Goal: Obtain resource: Obtain resource

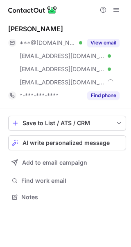
scroll to position [191, 131]
click at [111, 45] on button "View email" at bounding box center [104, 43] width 32 height 8
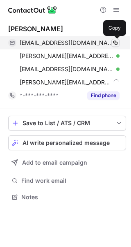
click at [118, 42] on span at bounding box center [116, 42] width 7 height 7
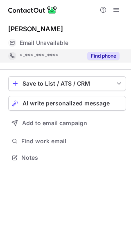
scroll to position [152, 131]
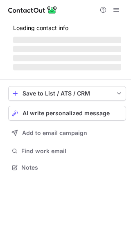
scroll to position [159, 131]
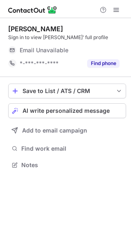
scroll to position [159, 131]
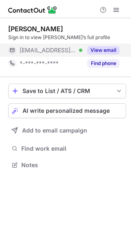
scroll to position [159, 131]
click at [101, 46] on button "View email" at bounding box center [104, 50] width 32 height 8
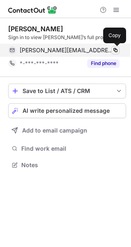
click at [115, 49] on span at bounding box center [116, 50] width 7 height 7
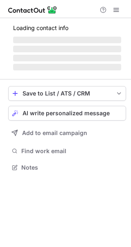
scroll to position [159, 131]
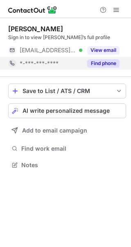
scroll to position [159, 131]
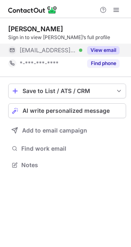
click at [106, 50] on button "View email" at bounding box center [104, 50] width 32 height 8
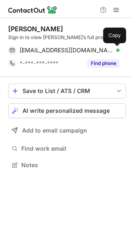
click at [114, 50] on span at bounding box center [116, 50] width 7 height 7
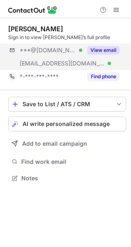
scroll to position [172, 131]
click at [108, 52] on button "View email" at bounding box center [104, 50] width 32 height 8
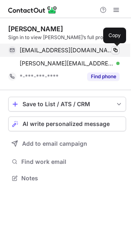
click at [115, 50] on span at bounding box center [116, 50] width 7 height 7
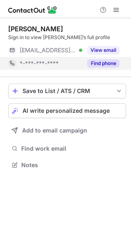
scroll to position [159, 131]
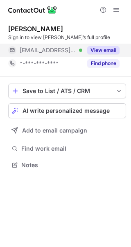
click at [100, 52] on button "View email" at bounding box center [104, 50] width 32 height 8
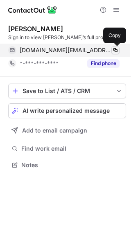
click at [114, 49] on span at bounding box center [116, 50] width 7 height 7
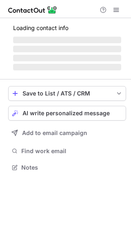
scroll to position [159, 131]
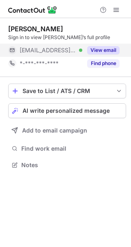
click at [108, 51] on button "View email" at bounding box center [104, 50] width 32 height 8
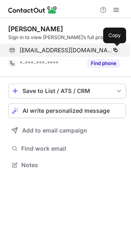
click at [115, 50] on span at bounding box center [116, 50] width 7 height 7
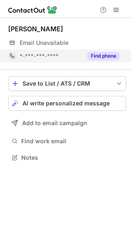
scroll to position [152, 131]
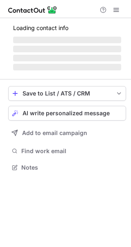
scroll to position [159, 131]
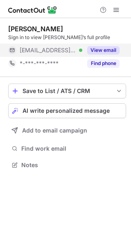
click at [105, 51] on button "View email" at bounding box center [104, 50] width 32 height 8
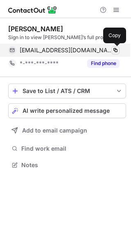
click at [115, 49] on span at bounding box center [116, 50] width 7 height 7
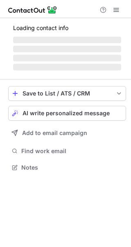
scroll to position [159, 131]
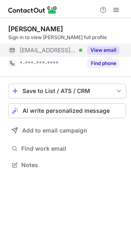
click at [103, 50] on button "View email" at bounding box center [104, 50] width 32 height 8
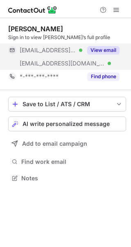
scroll to position [172, 131]
click at [108, 52] on button "View email" at bounding box center [104, 50] width 32 height 8
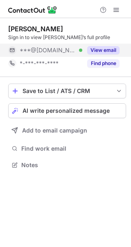
scroll to position [159, 131]
click at [107, 48] on button "View email" at bounding box center [104, 50] width 32 height 8
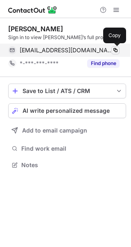
click at [115, 49] on span at bounding box center [116, 50] width 7 height 7
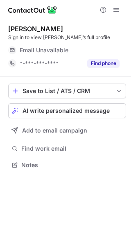
scroll to position [159, 131]
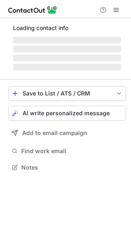
scroll to position [159, 131]
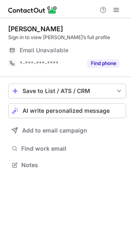
click at [111, 51] on div "Email Unavailable" at bounding box center [70, 50] width 100 height 13
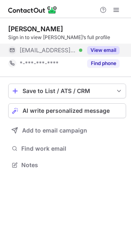
scroll to position [159, 131]
click at [114, 50] on button "View email" at bounding box center [104, 50] width 32 height 8
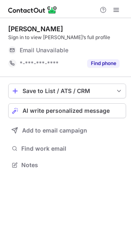
scroll to position [159, 131]
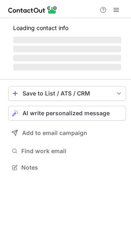
scroll to position [152, 131]
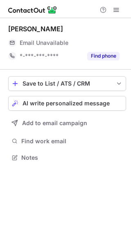
click at [113, 45] on div "Email Unavailable" at bounding box center [70, 42] width 100 height 13
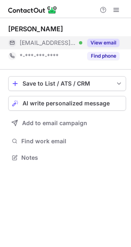
scroll to position [152, 131]
drag, startPoint x: 109, startPoint y: 46, endPoint x: 116, endPoint y: 45, distance: 7.1
click at [110, 46] on button "View email" at bounding box center [104, 43] width 32 height 8
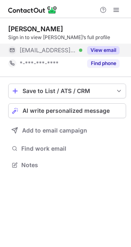
scroll to position [159, 131]
click at [113, 47] on button "View email" at bounding box center [104, 50] width 32 height 8
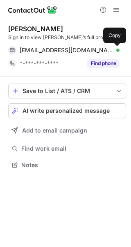
click at [114, 50] on span at bounding box center [116, 50] width 7 height 7
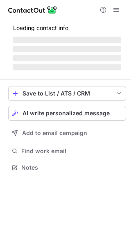
scroll to position [152, 131]
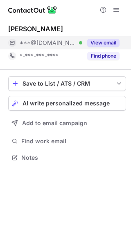
click at [108, 44] on button "View email" at bounding box center [104, 43] width 32 height 8
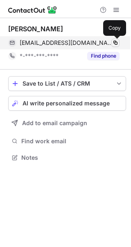
click at [115, 42] on span at bounding box center [116, 42] width 7 height 7
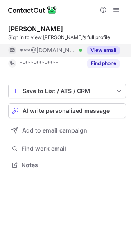
scroll to position [159, 131]
click at [100, 48] on button "View email" at bounding box center [104, 50] width 32 height 8
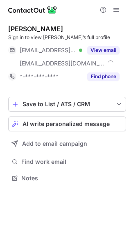
scroll to position [172, 131]
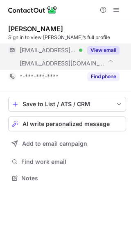
click at [112, 48] on button "View email" at bounding box center [104, 50] width 32 height 8
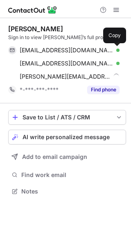
click at [113, 50] on span at bounding box center [116, 50] width 7 height 7
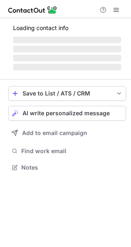
scroll to position [152, 131]
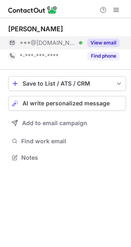
click at [109, 46] on button "View email" at bounding box center [104, 43] width 32 height 8
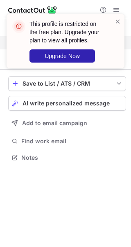
click at [116, 43] on div at bounding box center [118, 41] width 7 height 48
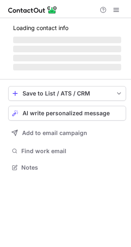
scroll to position [172, 131]
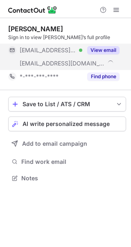
click at [104, 48] on button "View email" at bounding box center [104, 50] width 32 height 8
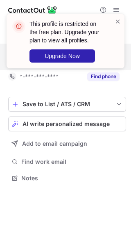
click at [113, 49] on div "This profile is restricted on the free plan. Upgrade your plan to view all prof…" at bounding box center [62, 41] width 105 height 48
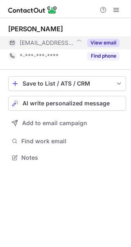
scroll to position [152, 131]
click at [111, 45] on button "View email" at bounding box center [104, 43] width 32 height 8
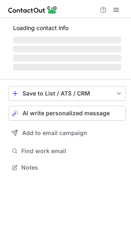
scroll to position [159, 131]
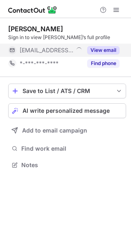
click at [111, 48] on button "View email" at bounding box center [104, 50] width 32 height 8
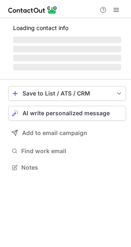
scroll to position [172, 131]
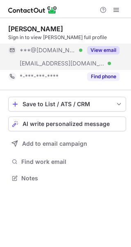
click at [100, 49] on button "View email" at bounding box center [104, 50] width 32 height 8
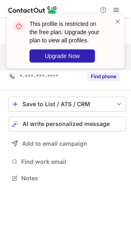
click at [114, 49] on div "This profile is restricted on the free plan. Upgrade your plan to view all prof…" at bounding box center [62, 41] width 105 height 48
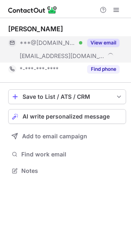
scroll to position [165, 131]
click at [113, 44] on button "View email" at bounding box center [104, 43] width 32 height 8
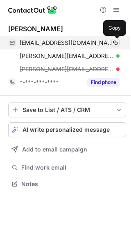
scroll to position [178, 131]
click at [114, 42] on span at bounding box center [116, 42] width 7 height 7
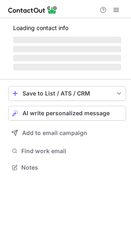
scroll to position [159, 131]
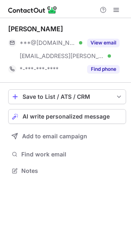
scroll to position [165, 131]
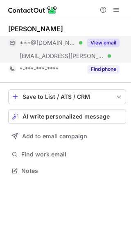
click at [114, 45] on button "View email" at bounding box center [104, 43] width 32 height 8
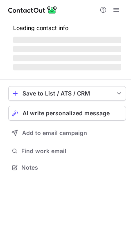
scroll to position [159, 131]
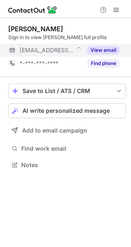
click at [112, 53] on button "View email" at bounding box center [104, 50] width 32 height 8
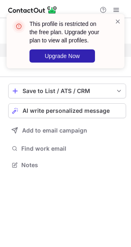
click at [115, 23] on div "This profile is restricted on the free plan. Upgrade your plan to view all prof…" at bounding box center [62, 41] width 105 height 48
click at [118, 21] on span at bounding box center [118, 21] width 7 height 8
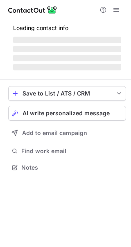
scroll to position [172, 131]
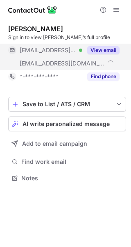
click at [106, 48] on button "View email" at bounding box center [104, 50] width 32 height 8
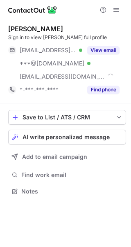
scroll to position [185, 131]
click at [109, 48] on button "View email" at bounding box center [104, 50] width 32 height 8
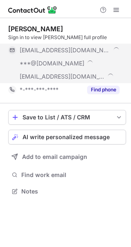
scroll to position [198, 131]
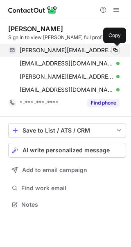
click at [115, 50] on span at bounding box center [116, 50] width 7 height 7
